Goal: Task Accomplishment & Management: Manage account settings

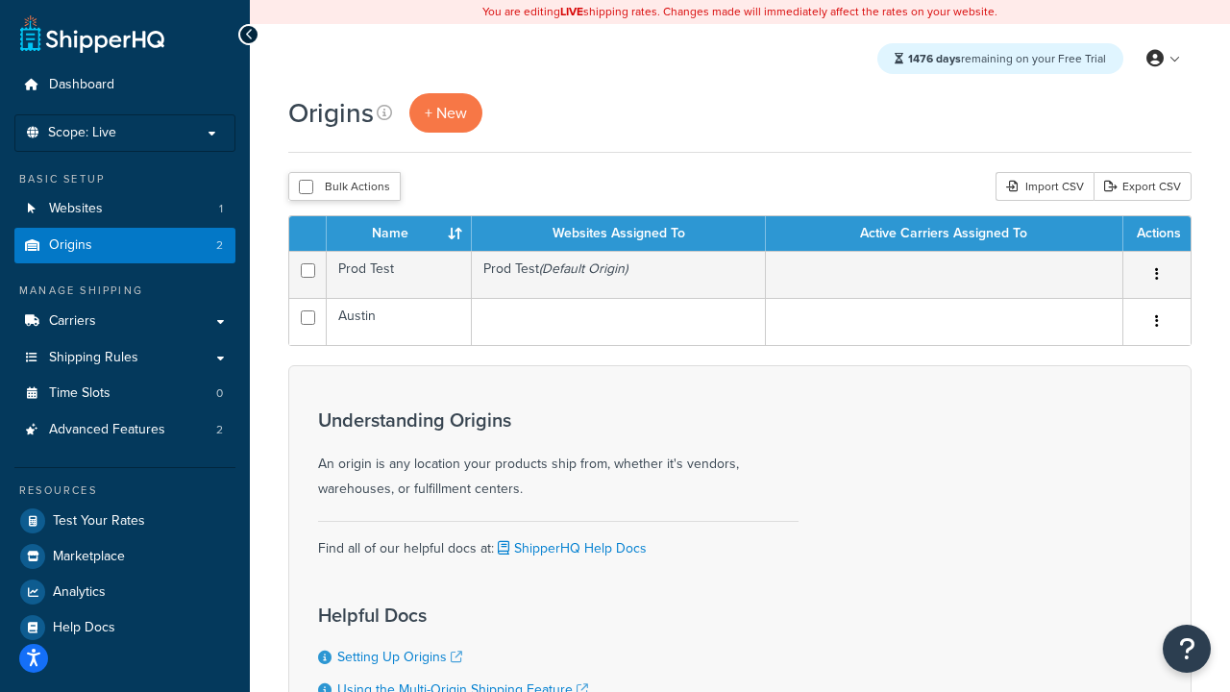
click at [305, 188] on input "checkbox" at bounding box center [306, 187] width 14 height 14
checkbox input "true"
click at [0, 0] on button "Delete" at bounding box center [0, 0] width 0 height 0
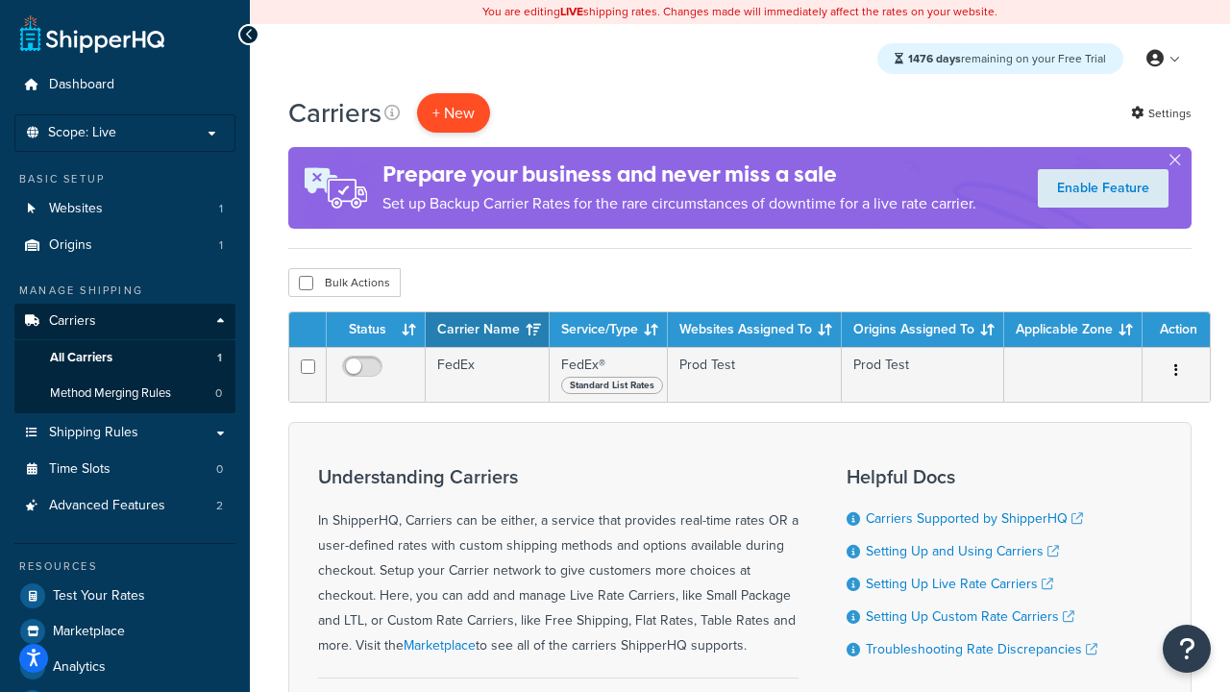
click at [453, 113] on button "+ New" at bounding box center [453, 112] width 73 height 39
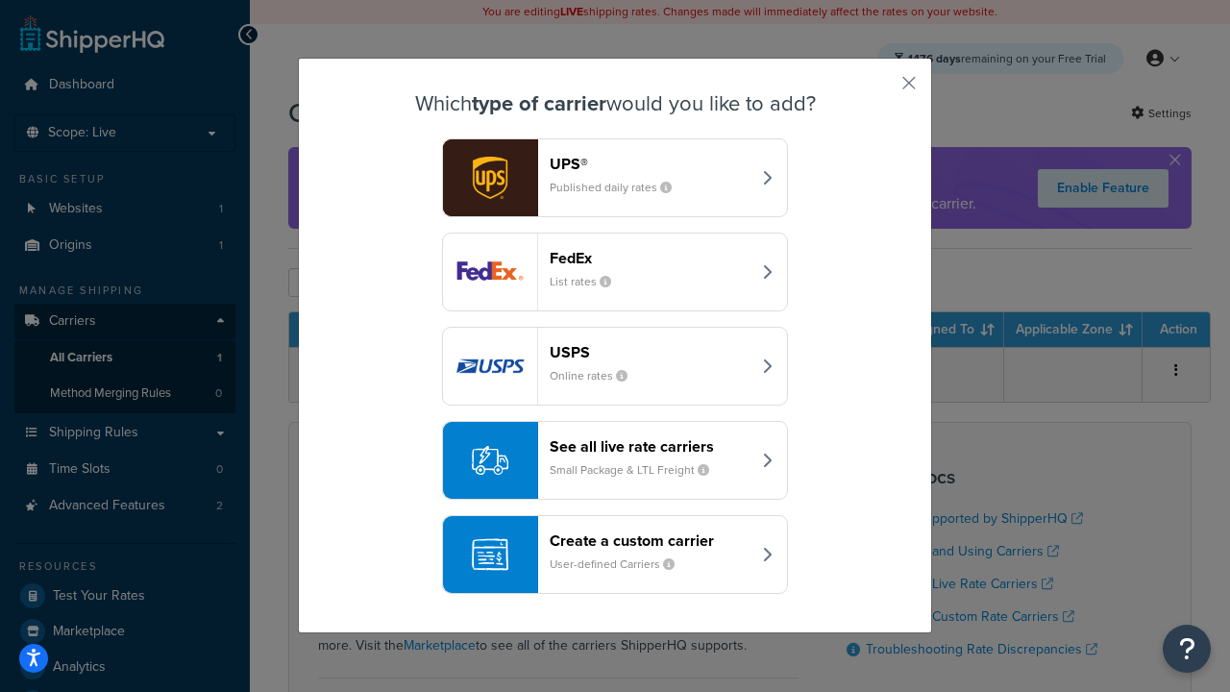
click at [615, 273] on div "FedEx List rates" at bounding box center [649, 272] width 201 height 46
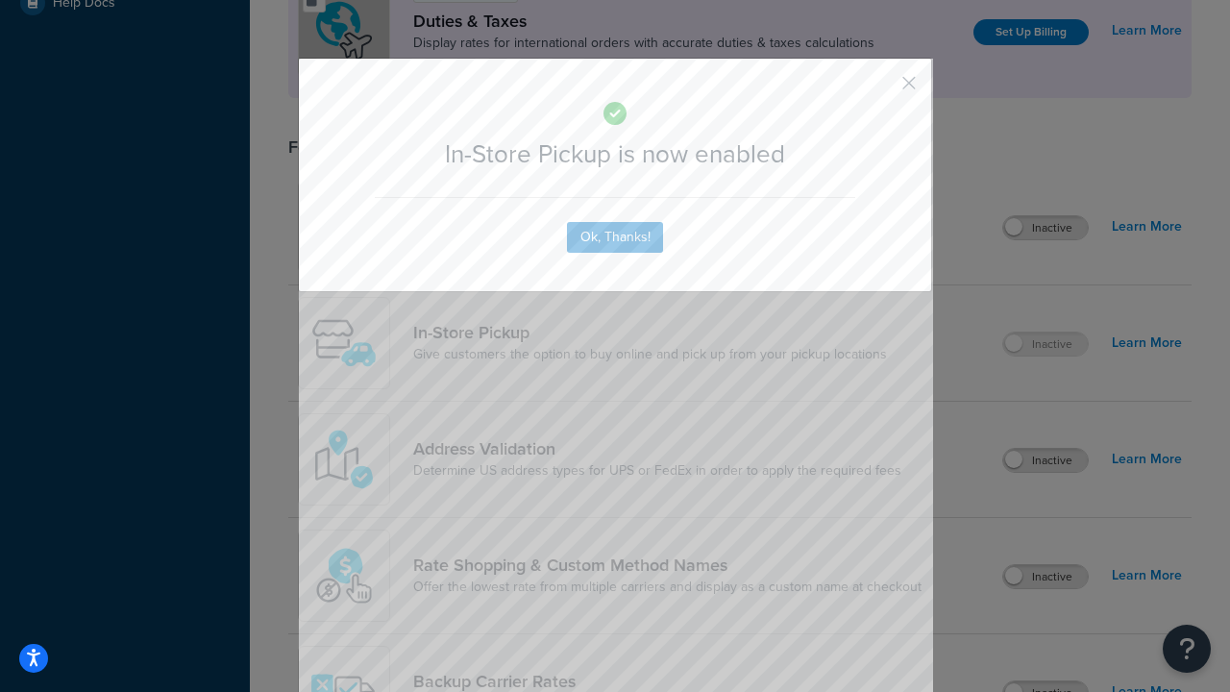
click at [880, 89] on button "button" at bounding box center [880, 89] width 5 height 5
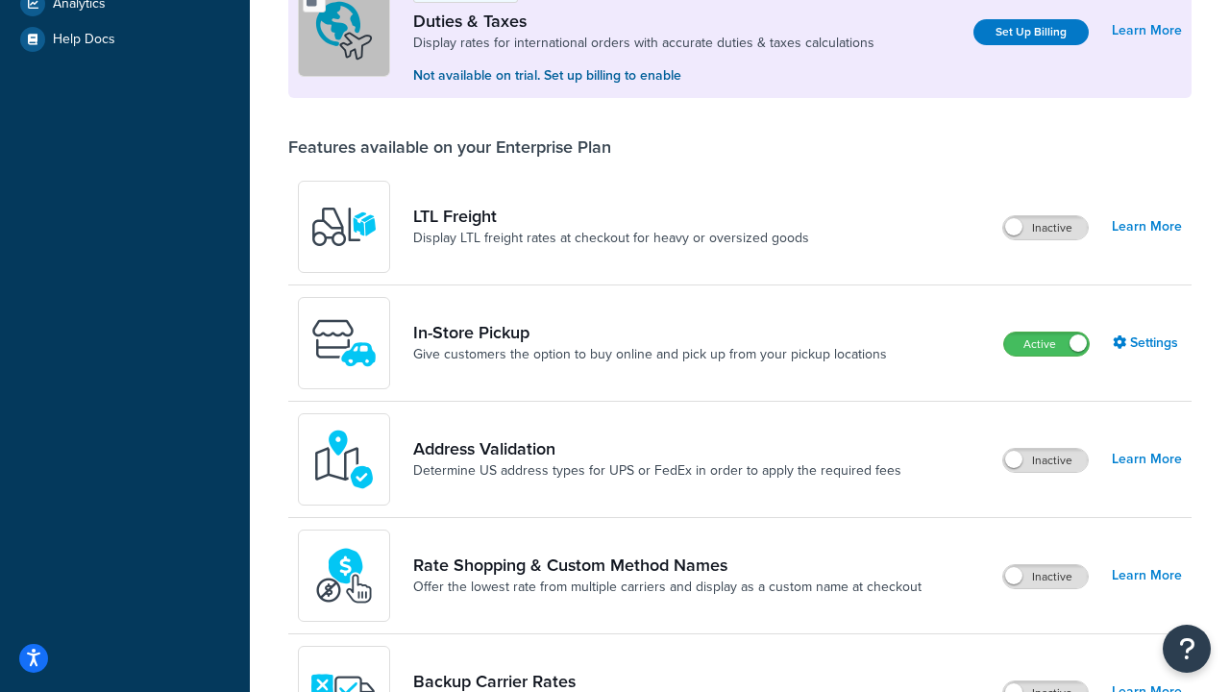
scroll to position [661, 0]
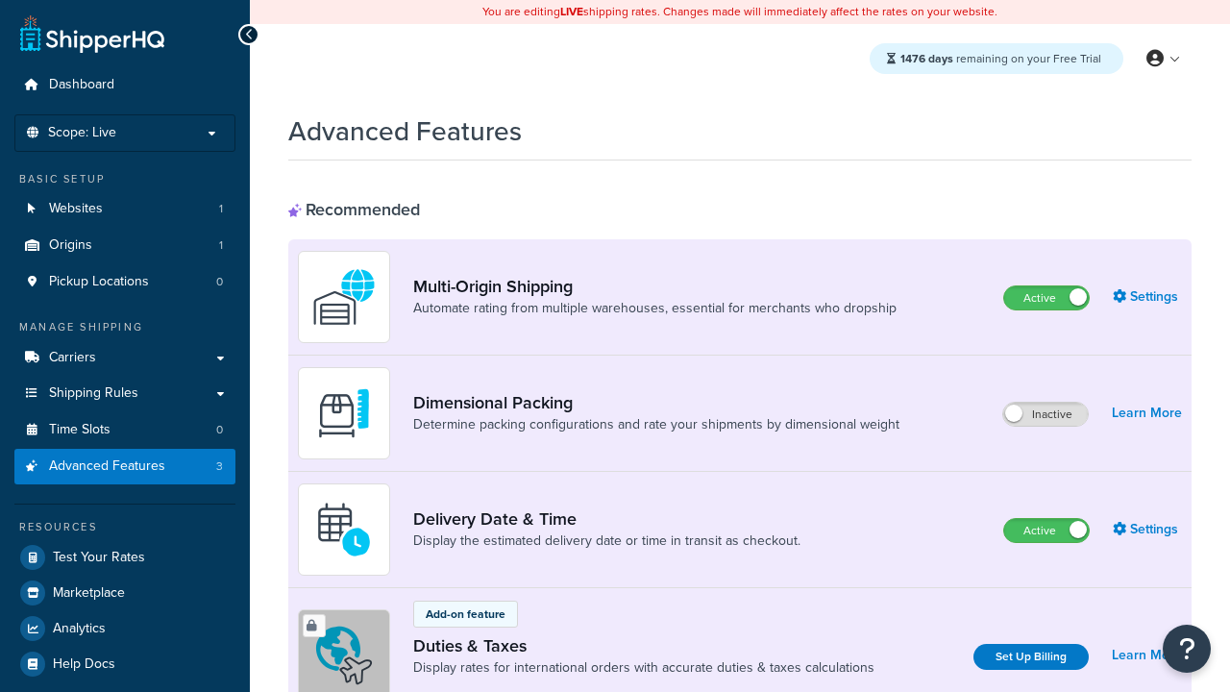
click at [1046, 299] on label "Active" at bounding box center [1046, 297] width 85 height 23
click at [1046, 531] on label "Active" at bounding box center [1046, 530] width 85 height 23
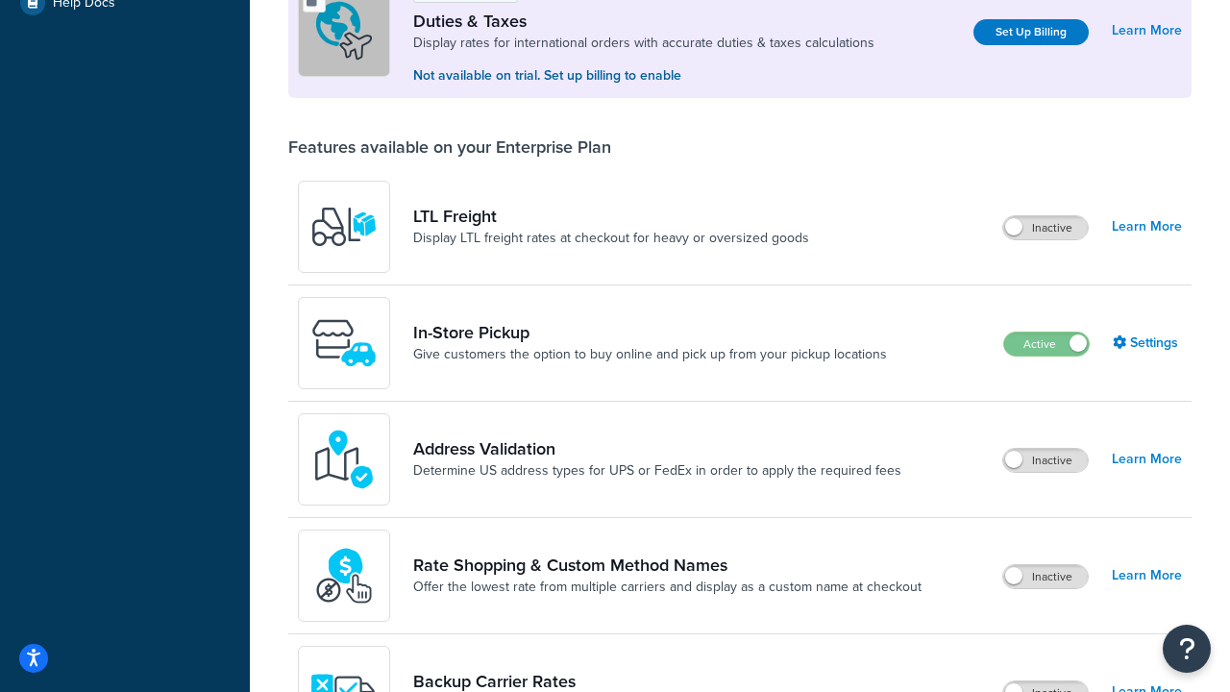
scroll to position [588, 0]
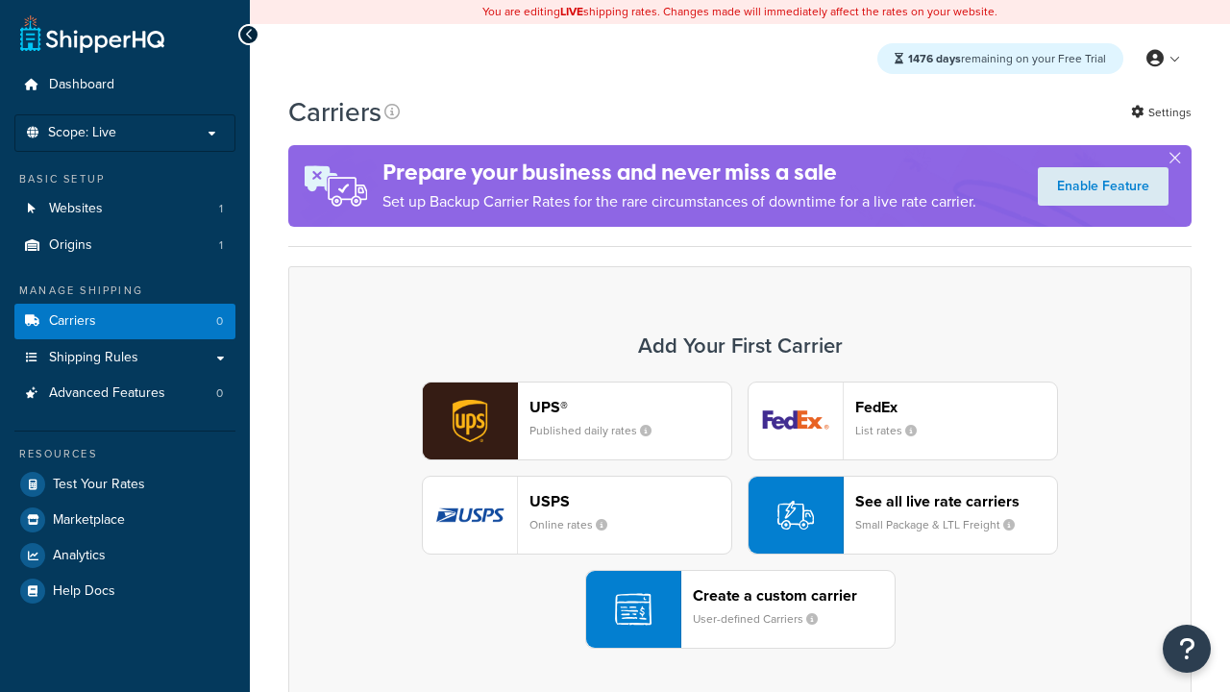
click at [740, 516] on div "UPS® Published daily rates FedEx List rates USPS Online rates See all live rate…" at bounding box center [739, 514] width 863 height 267
click at [956, 407] on header "FedEx" at bounding box center [956, 407] width 202 height 18
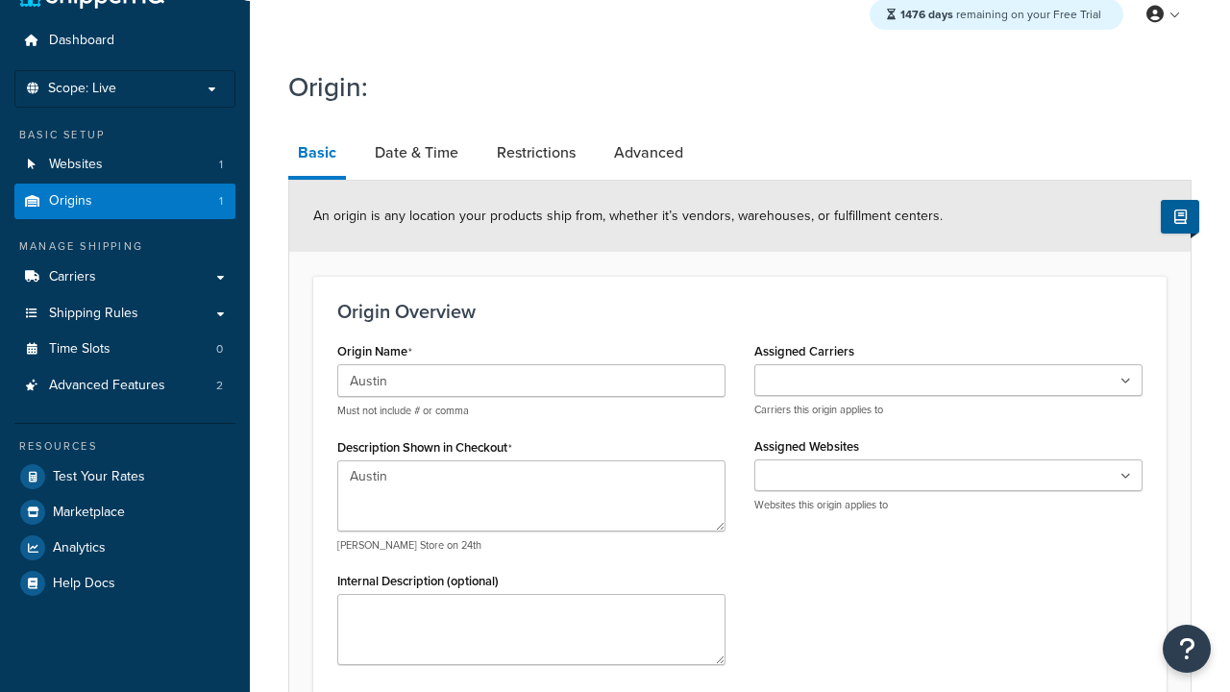
type textarea "Austin"
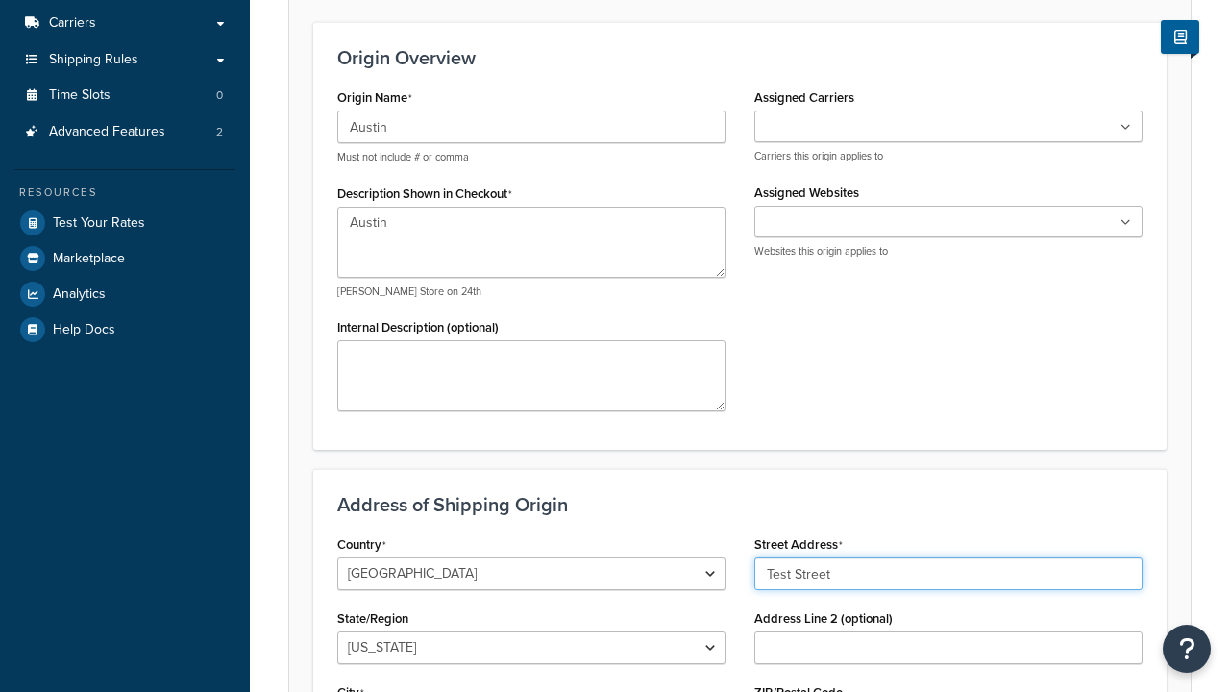
type input "Test Street"
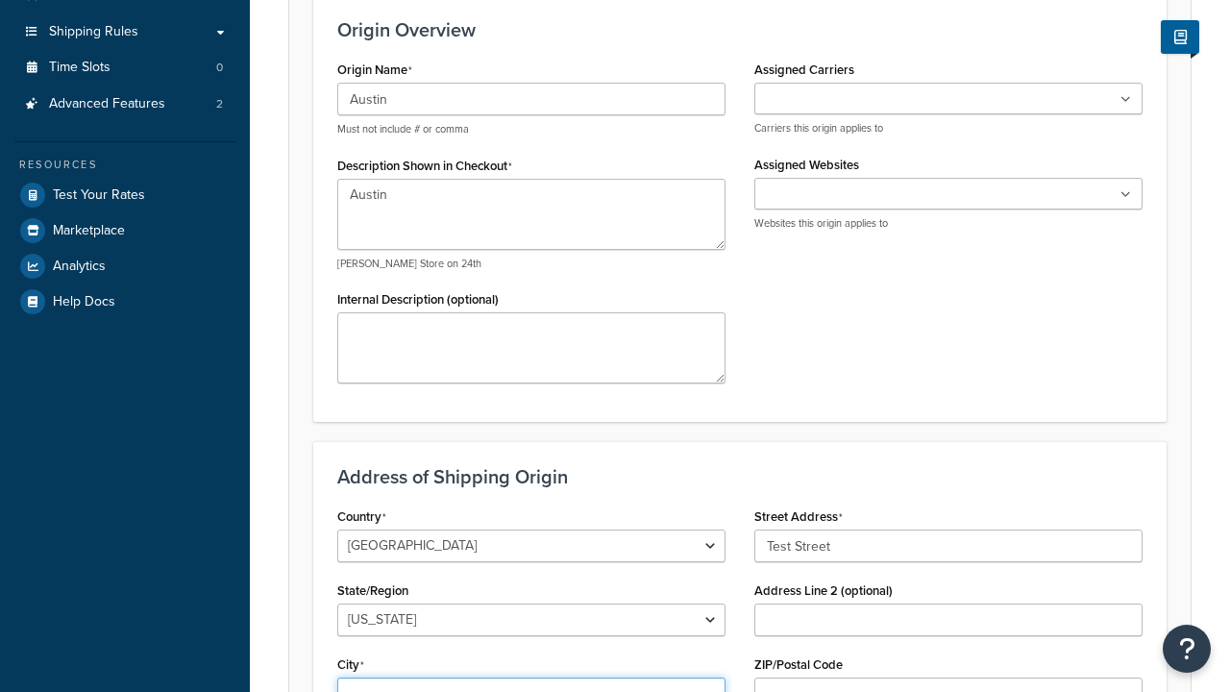
type input "Austin"
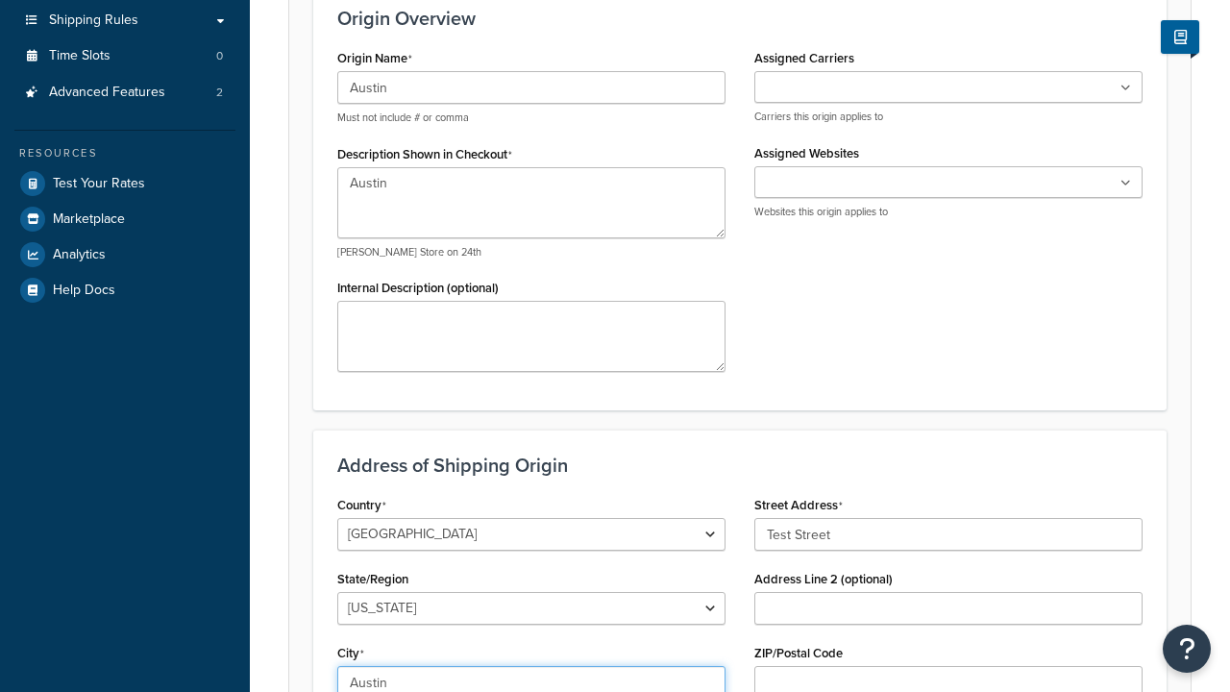
select select "43"
type input "Austin"
type input "78664"
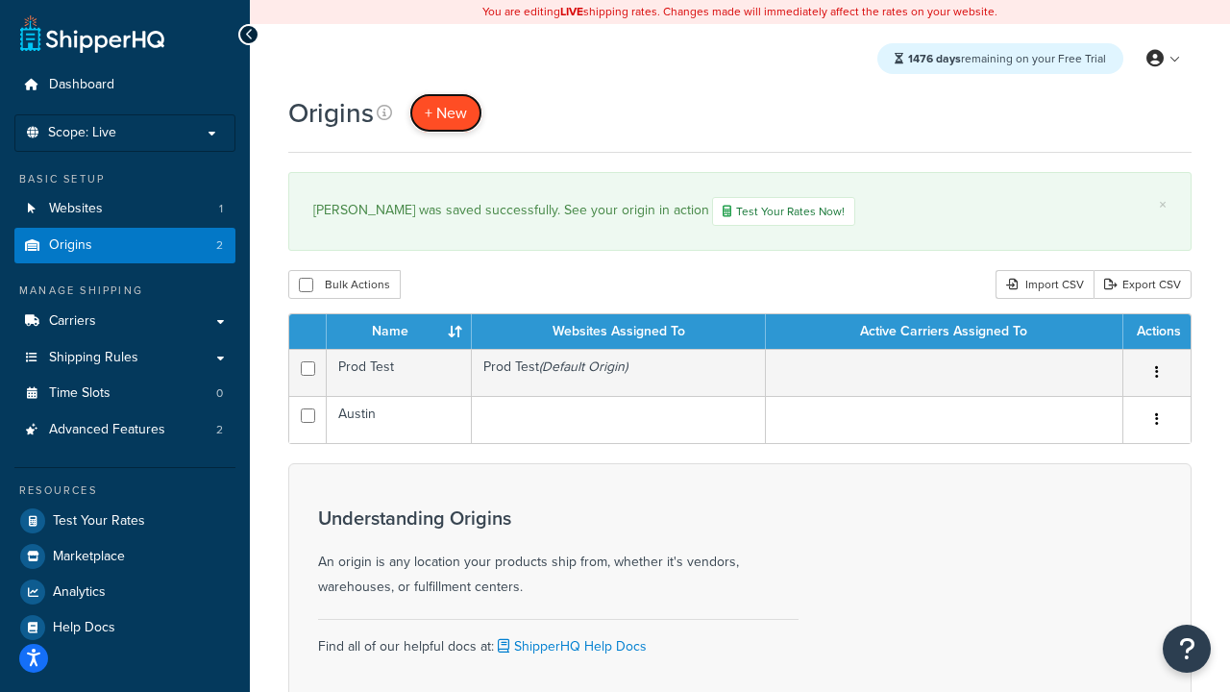
click at [445, 113] on span "+ New" at bounding box center [446, 113] width 42 height 22
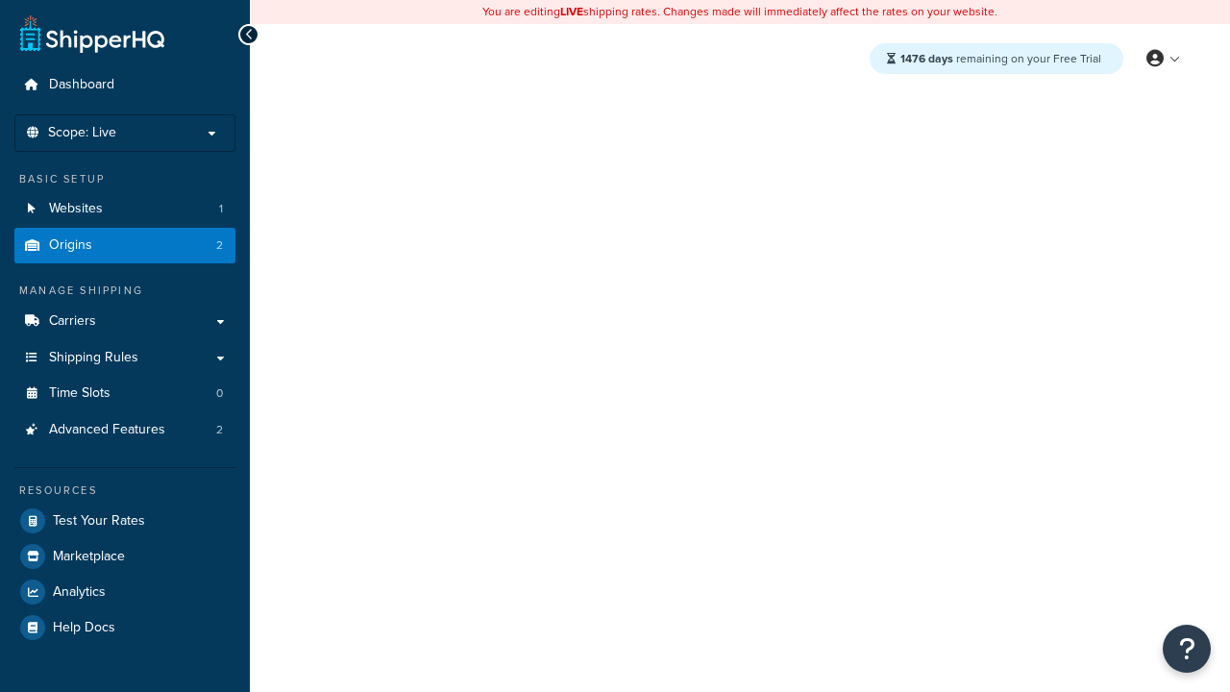
select select "43"
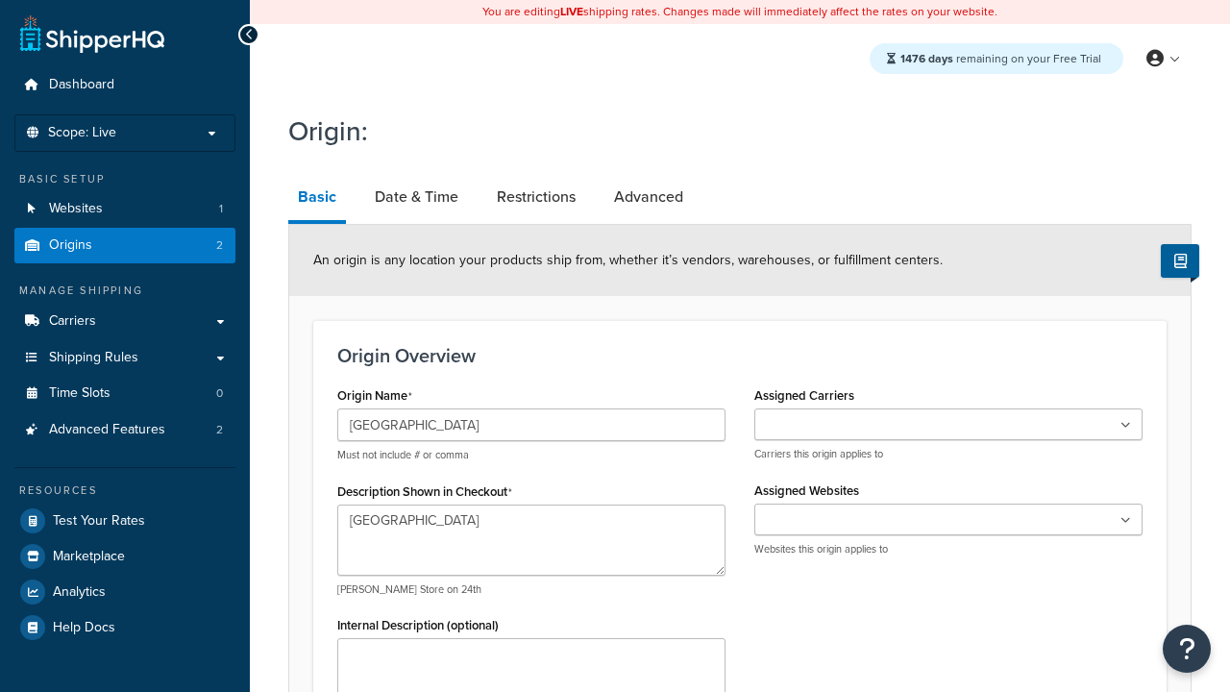
type input "Austin"
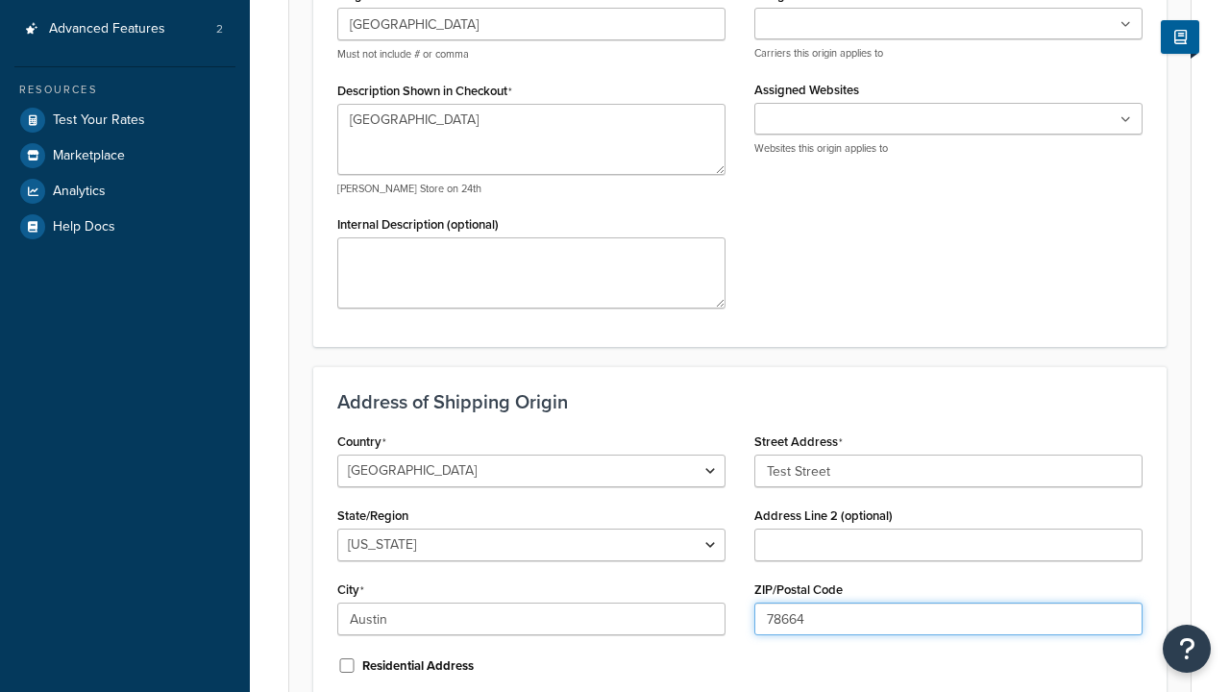
type input "78664"
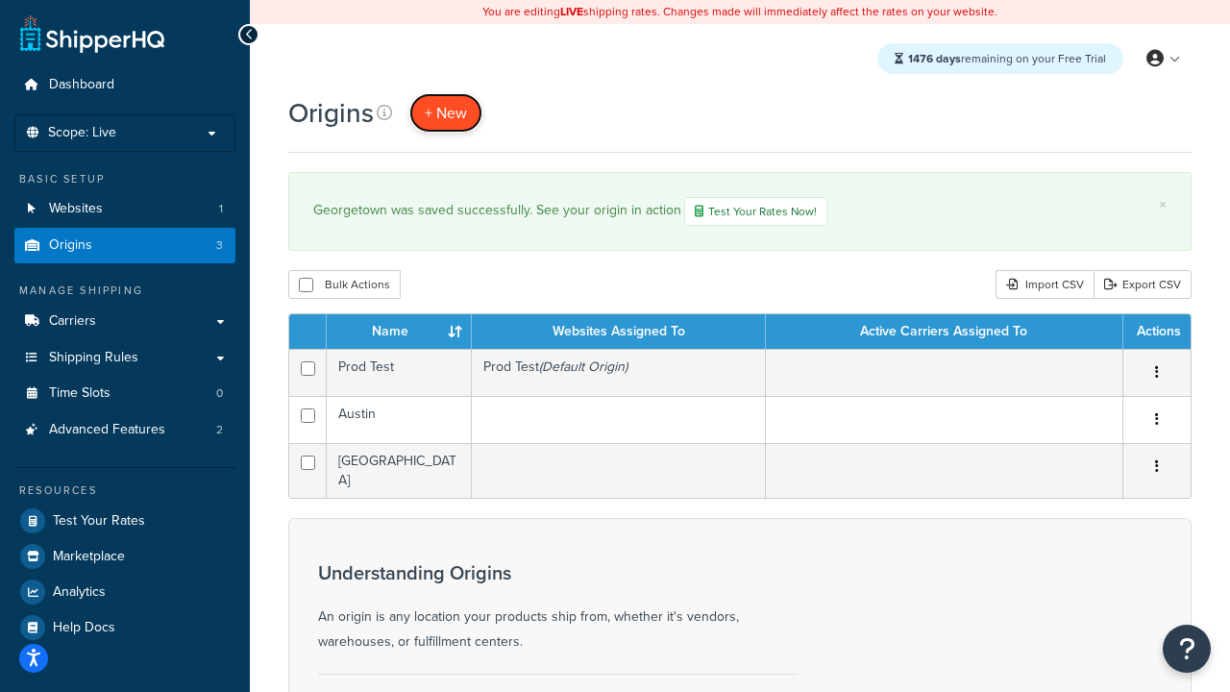
click at [445, 113] on span "+ New" at bounding box center [446, 113] width 42 height 22
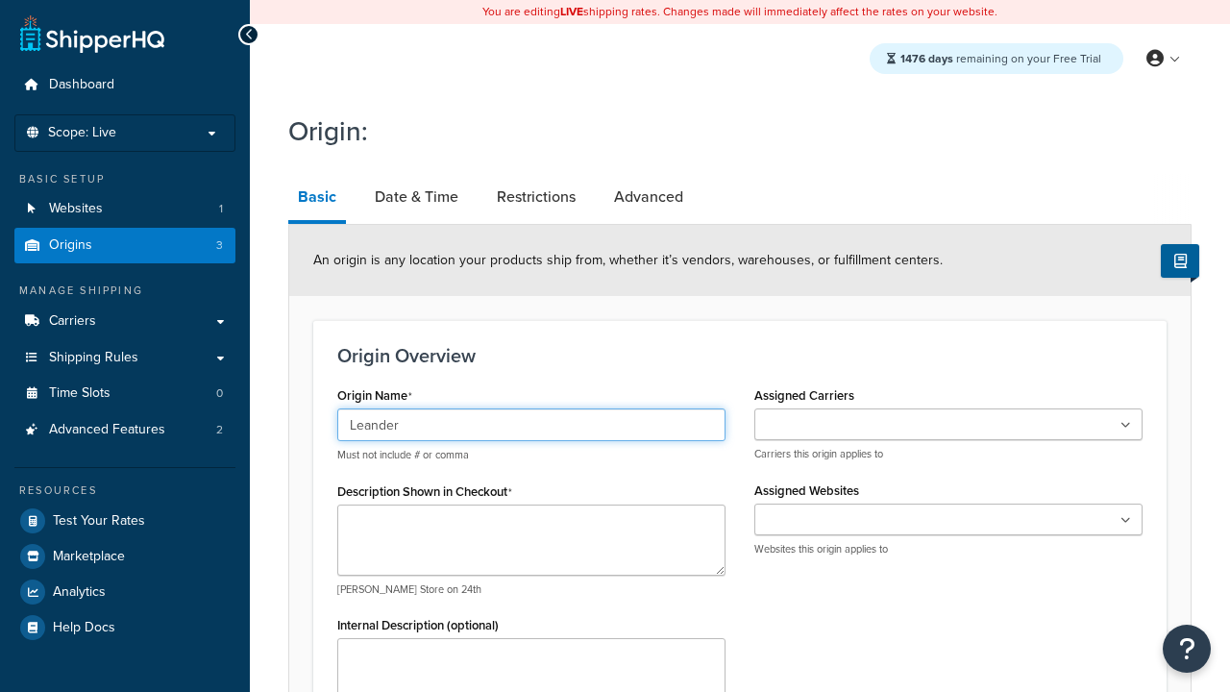
type input "Leander"
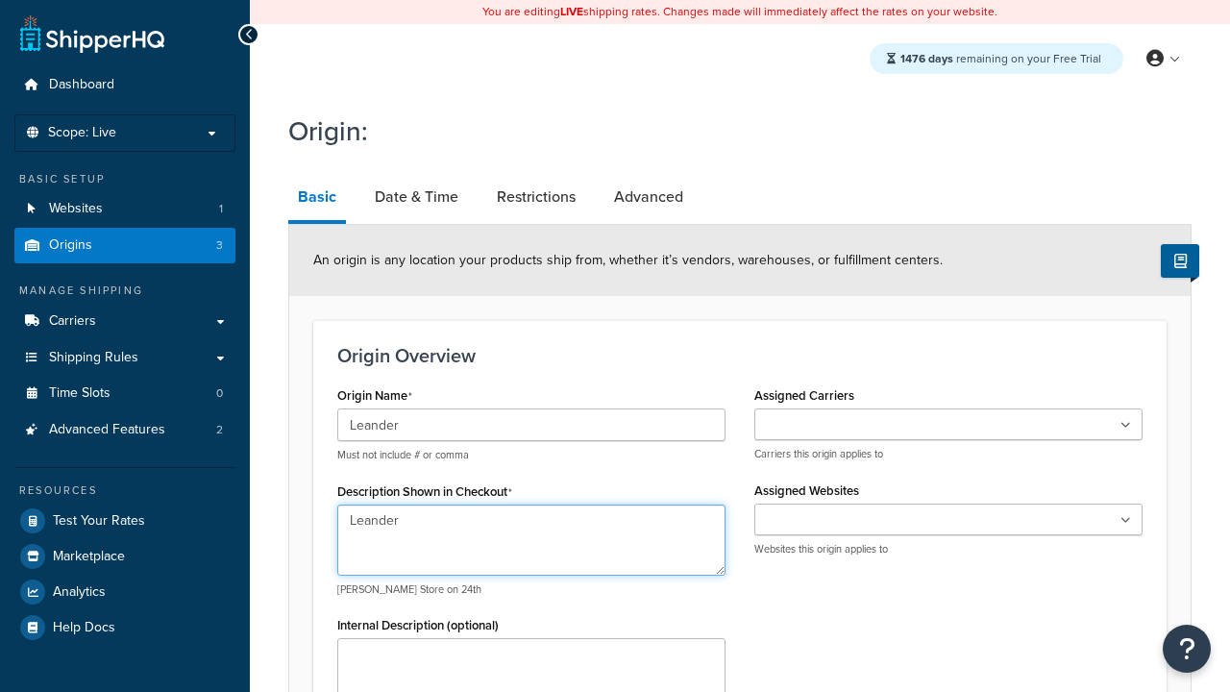
type textarea "Leander"
type input "Test Street"
type input "Austin"
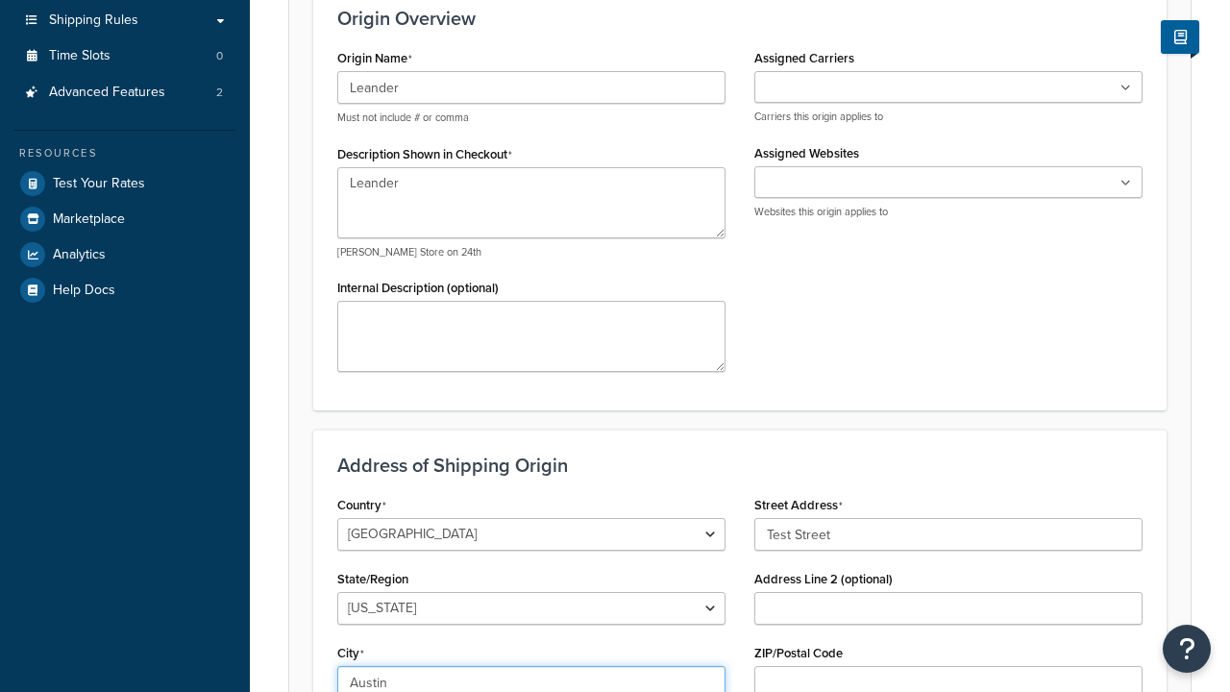
select select "43"
type input "Austin"
type input "78664"
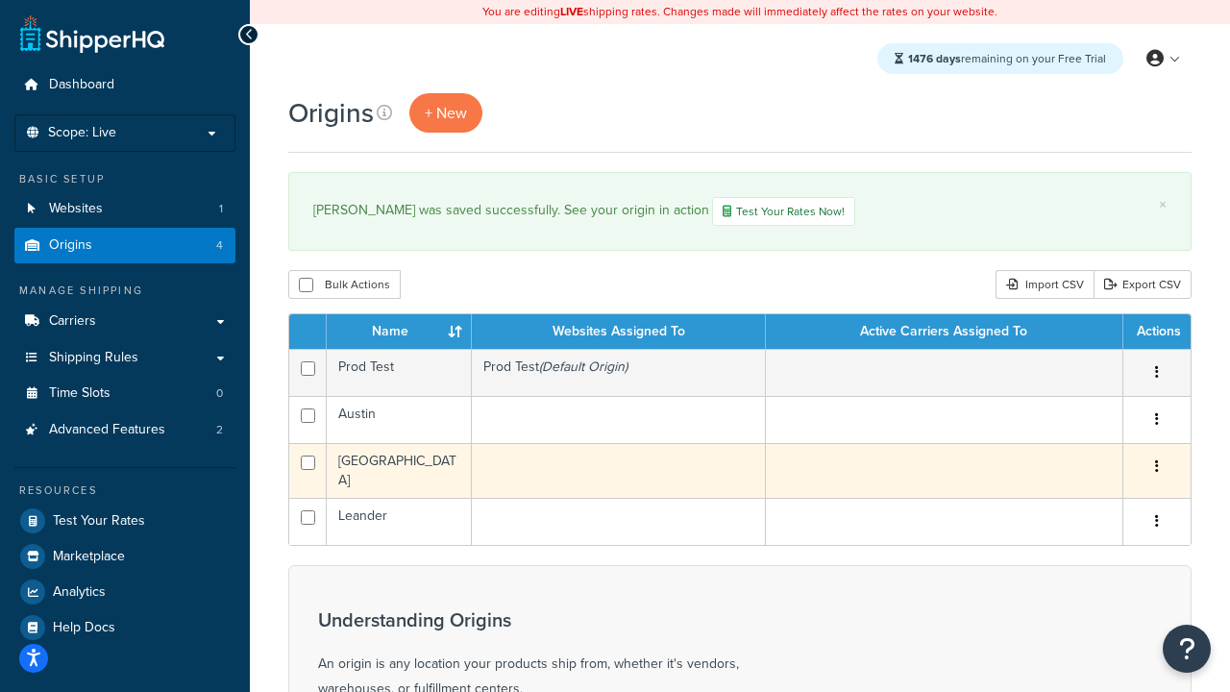
click at [1156, 470] on icon "button" at bounding box center [1157, 465] width 4 height 13
click at [0, 0] on link "Edit" at bounding box center [0, 0] width 0 height 0
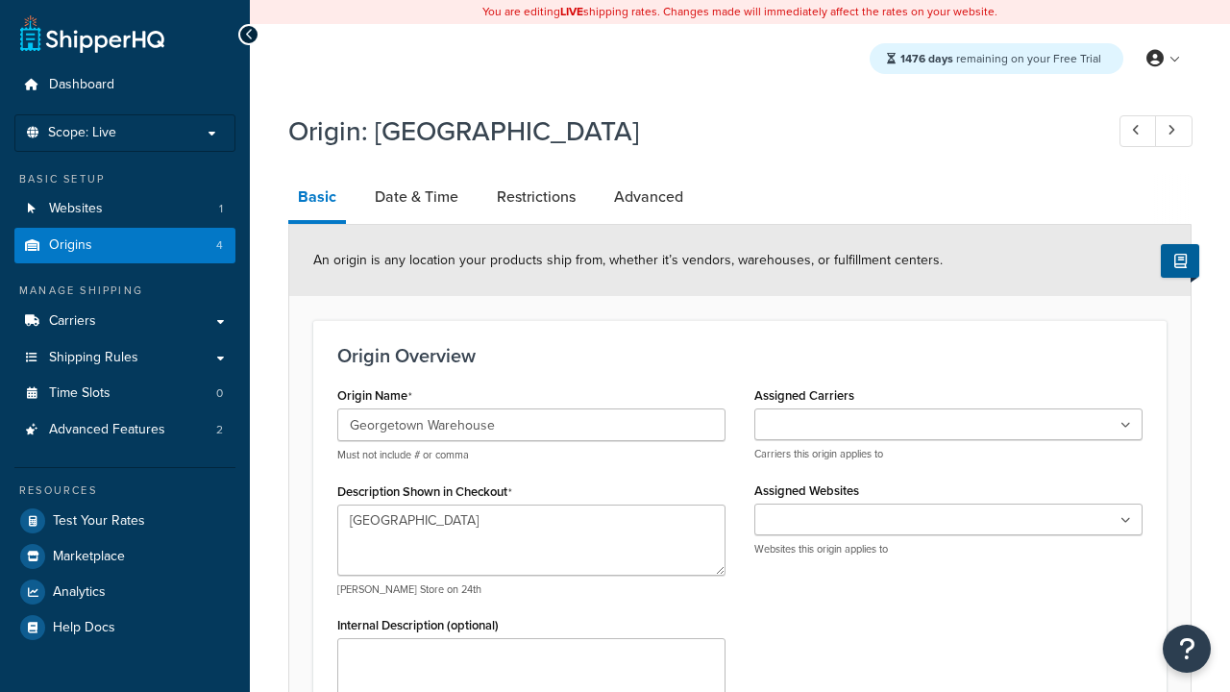
select select "43"
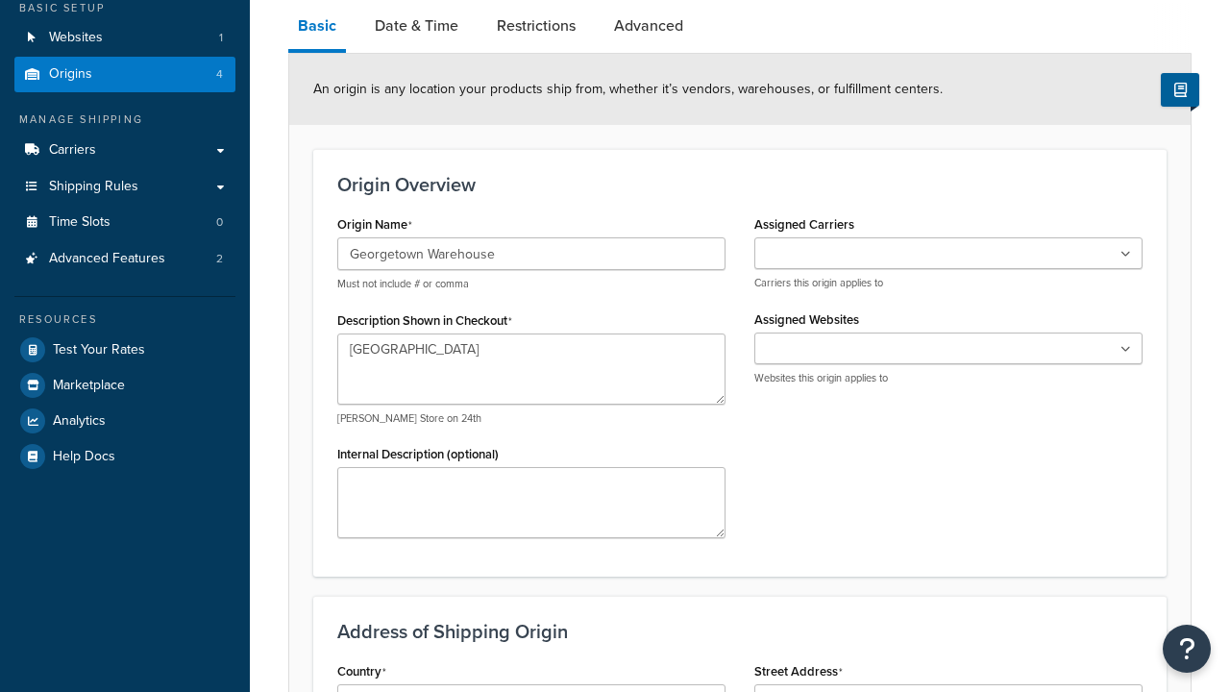
type input "Georgetown Warehouse"
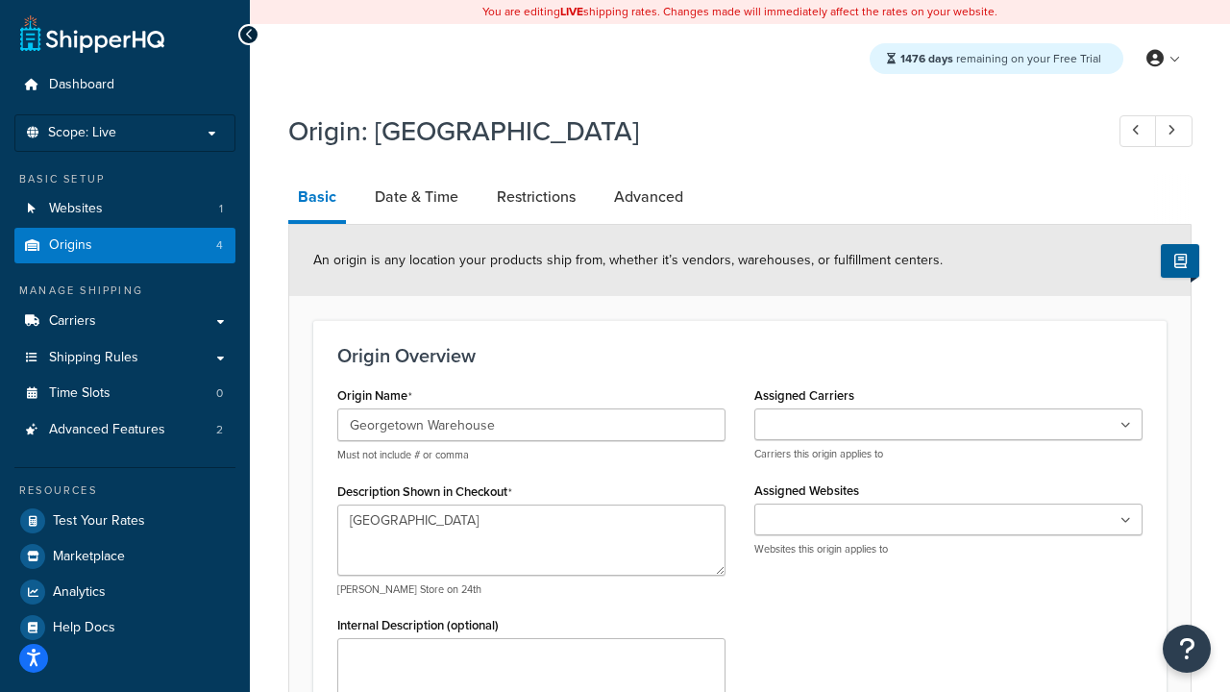
scroll to position [0, 0]
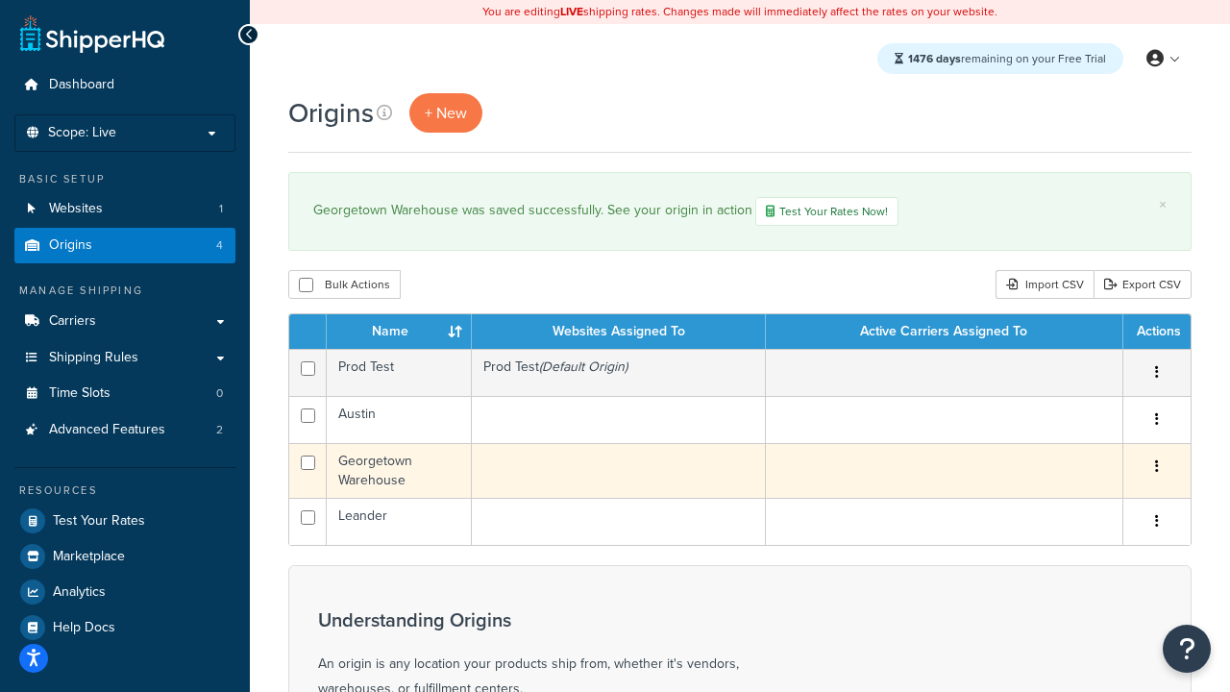
click at [1156, 470] on icon "button" at bounding box center [1157, 465] width 4 height 13
click at [0, 0] on link "Delete" at bounding box center [0, 0] width 0 height 0
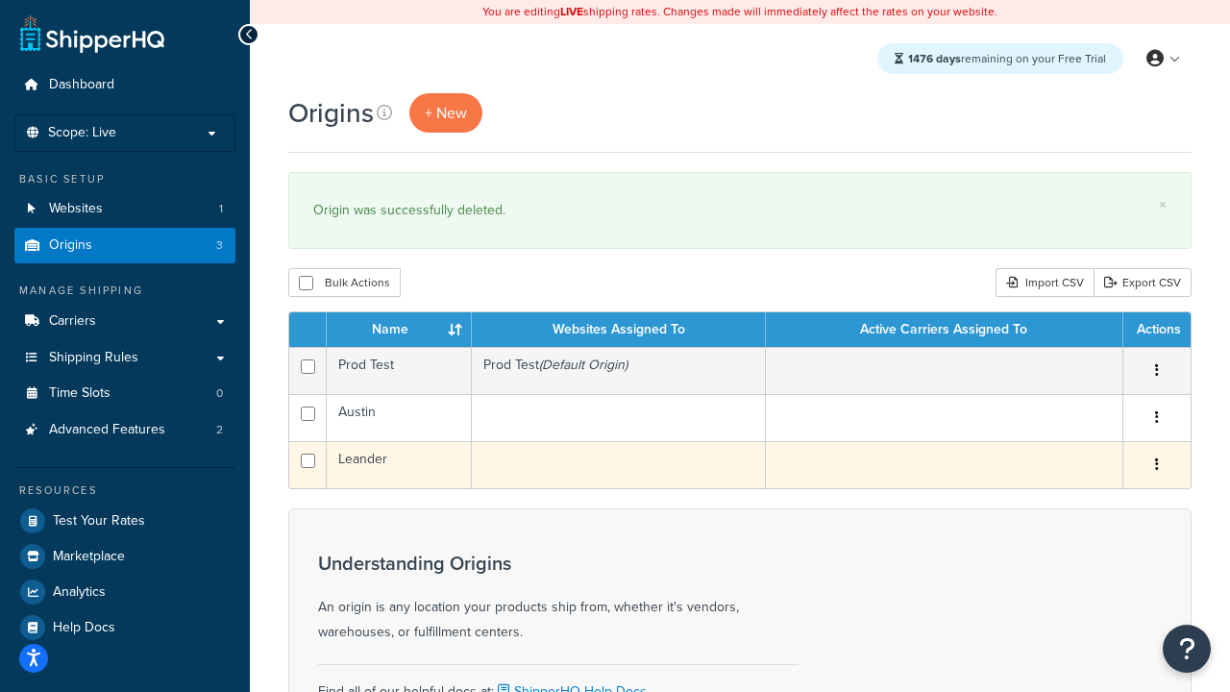
click at [1156, 467] on icon "button" at bounding box center [1157, 463] width 4 height 13
click at [1092, 542] on link "Duplicate" at bounding box center [1093, 540] width 152 height 39
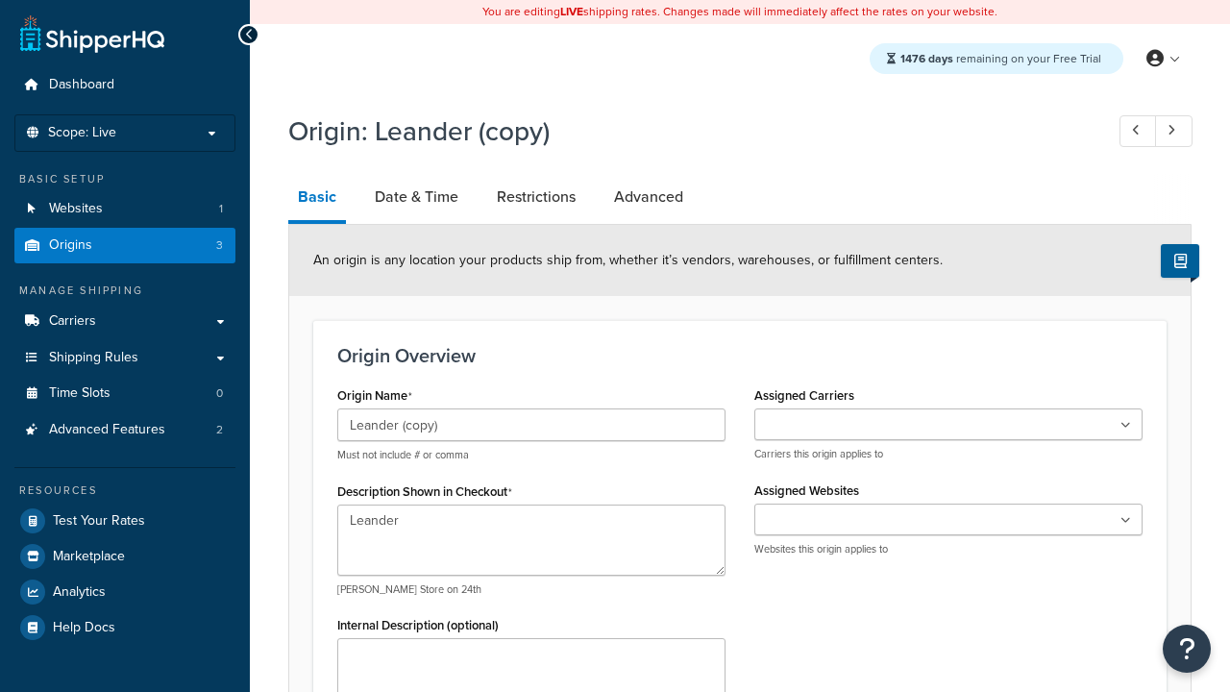
select select "43"
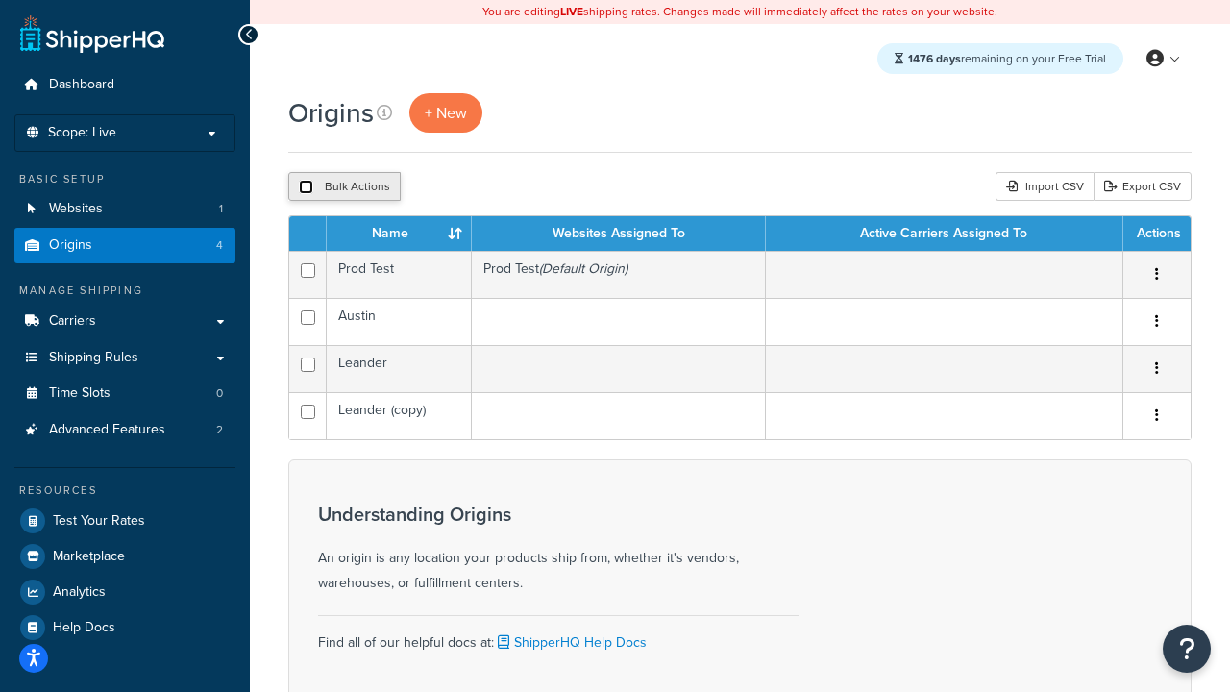
click at [305, 188] on input "checkbox" at bounding box center [306, 187] width 14 height 14
checkbox input "true"
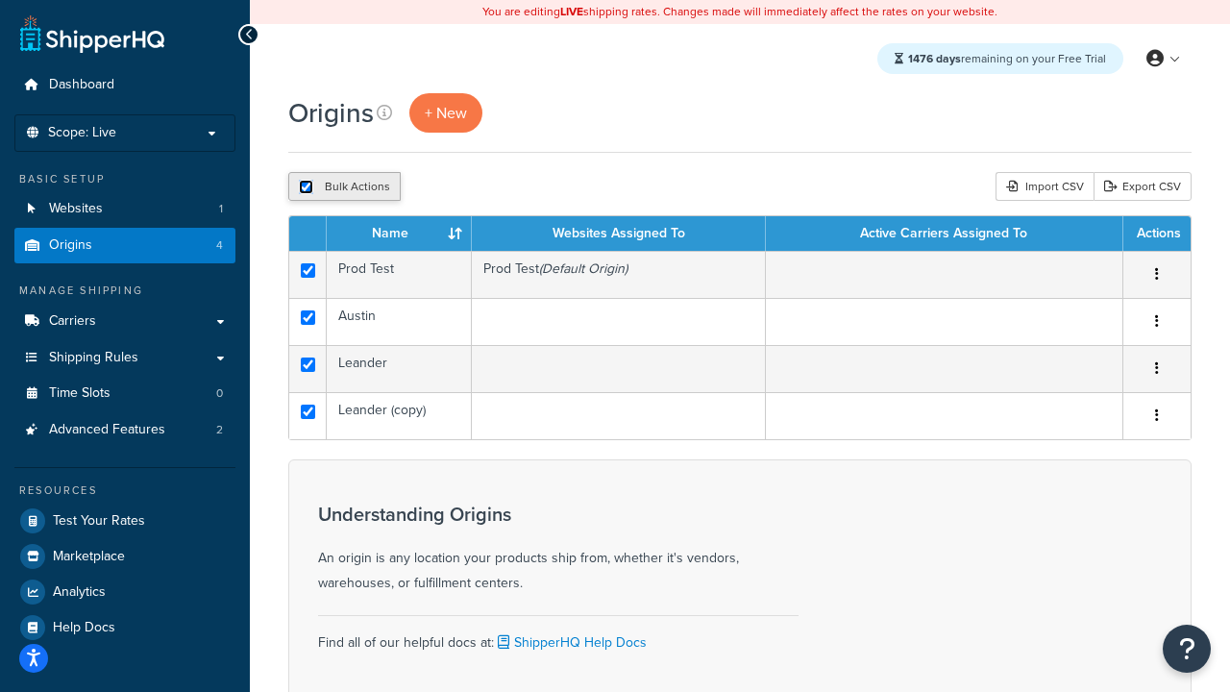
checkbox input "true"
click at [511, 188] on button "Delete" at bounding box center [512, 186] width 66 height 29
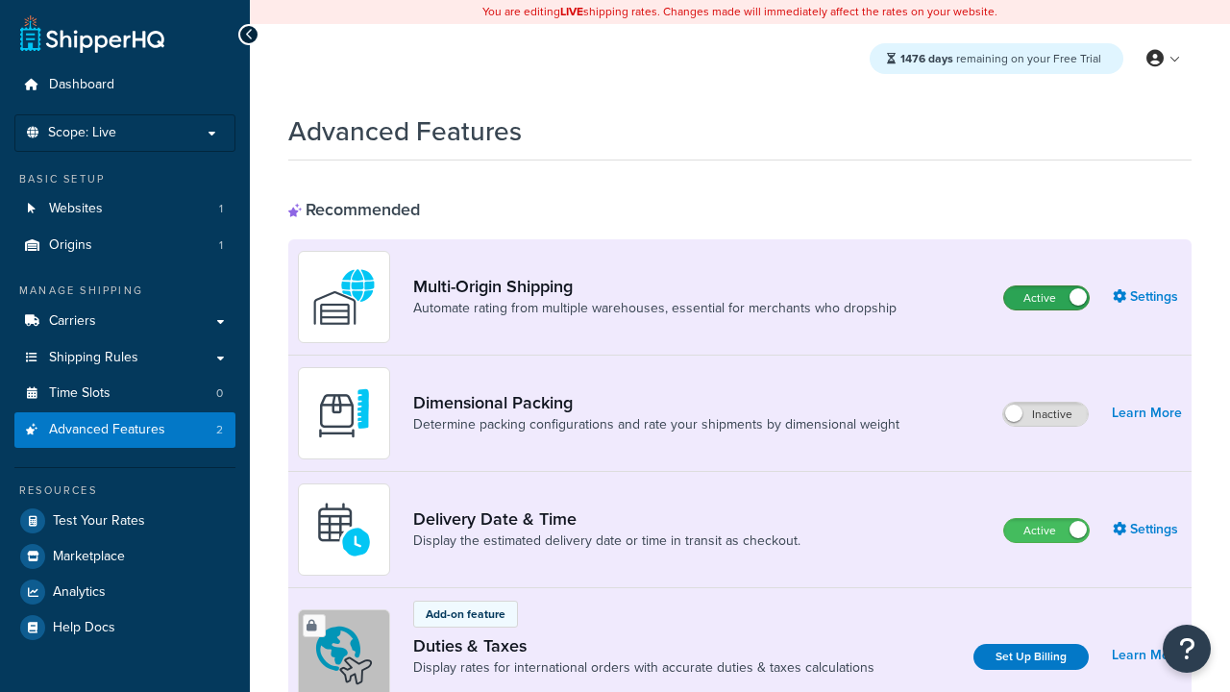
click at [1046, 299] on label "Active" at bounding box center [1046, 297] width 85 height 23
